Goal: Check status

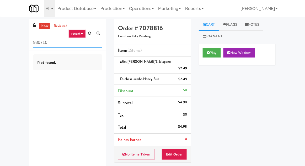
click at [38, 43] on input "980710" at bounding box center [67, 43] width 69 height 10
click at [37, 42] on input "980710" at bounding box center [67, 43] width 69 height 10
type input "Fridge"
click at [3, 40] on div "inbox reviewed recent all unclear take inventory issue suspicious failed recent…" at bounding box center [152, 117] width 305 height 197
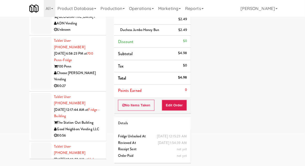
scroll to position [183, 0]
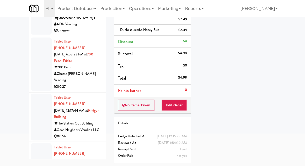
click at [38, 94] on div at bounding box center [41, 117] width 21 height 47
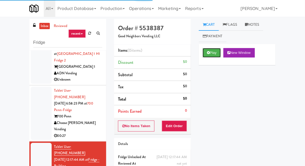
click at [218, 54] on button "Play" at bounding box center [212, 52] width 18 height 9
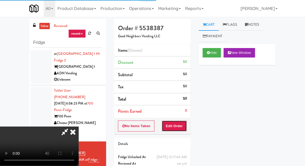
click at [187, 127] on button "Edit Order" at bounding box center [174, 126] width 25 height 11
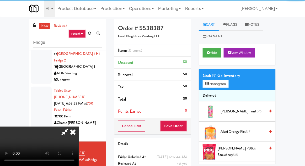
scroll to position [45, 0]
